Goal: Navigation & Orientation: Find specific page/section

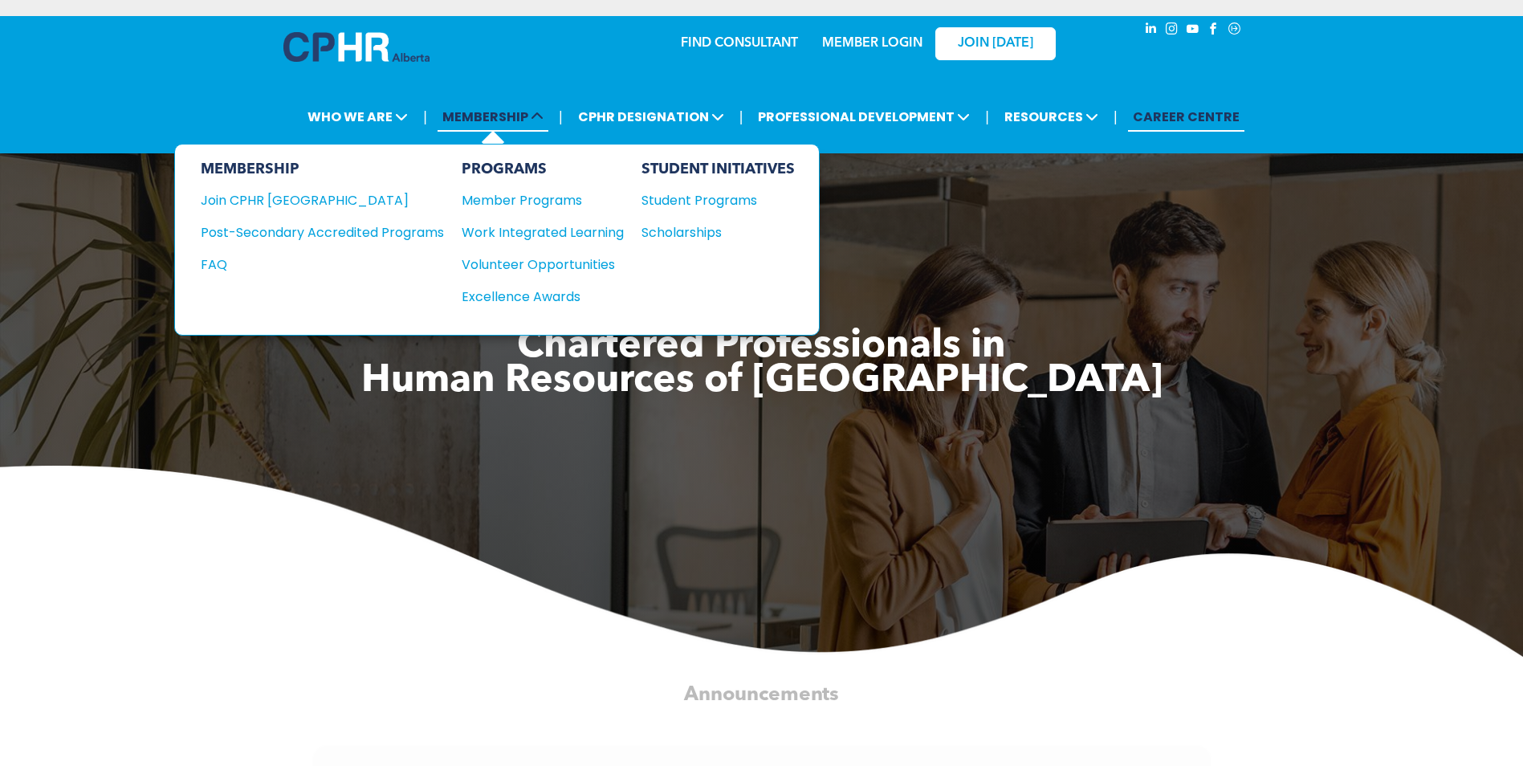
click at [477, 117] on span "MEMBERSHIP" at bounding box center [492, 117] width 111 height 30
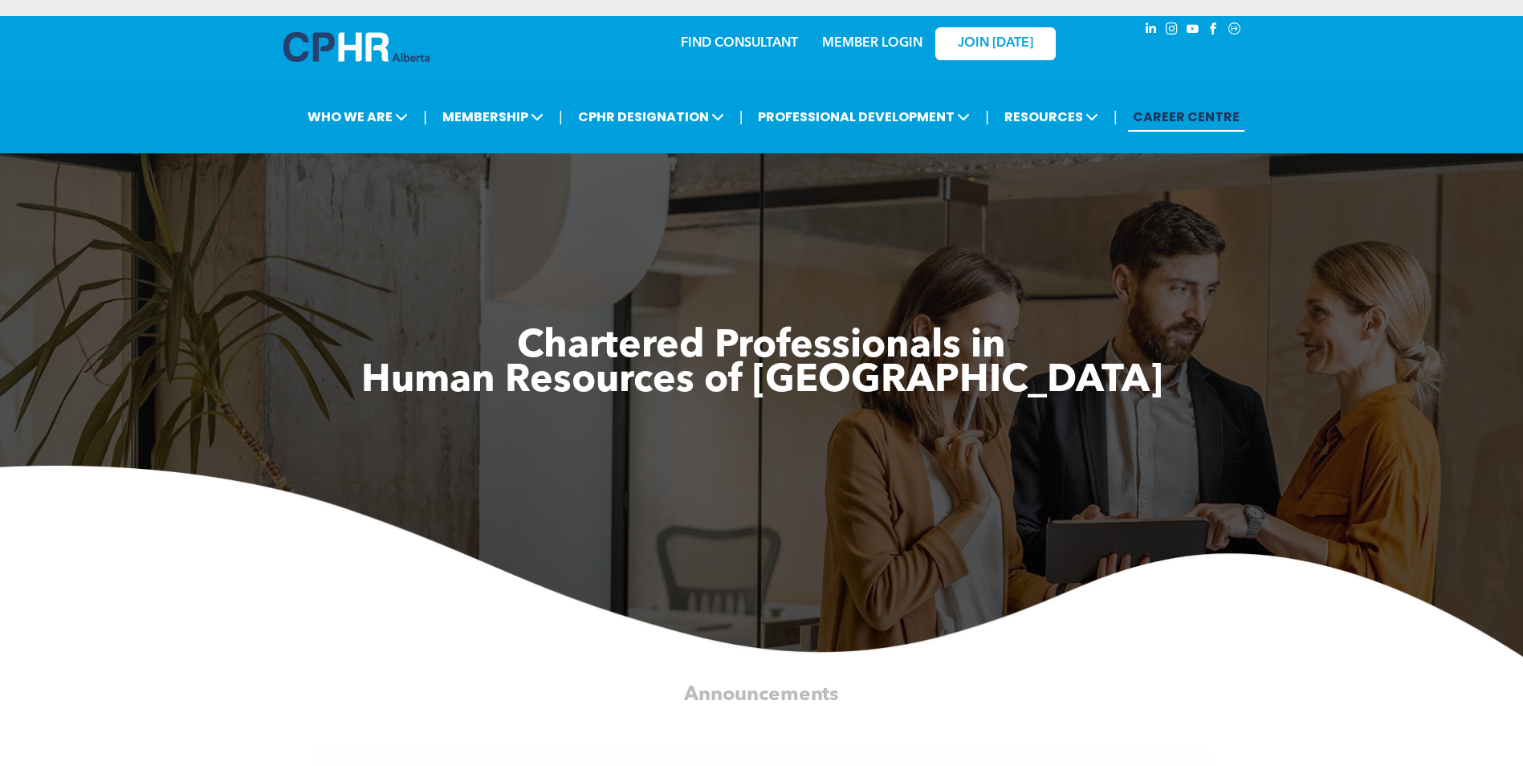
click at [852, 47] on link "MEMBER LOGIN" at bounding box center [872, 43] width 100 height 13
